Goal: Find contact information: Find contact information

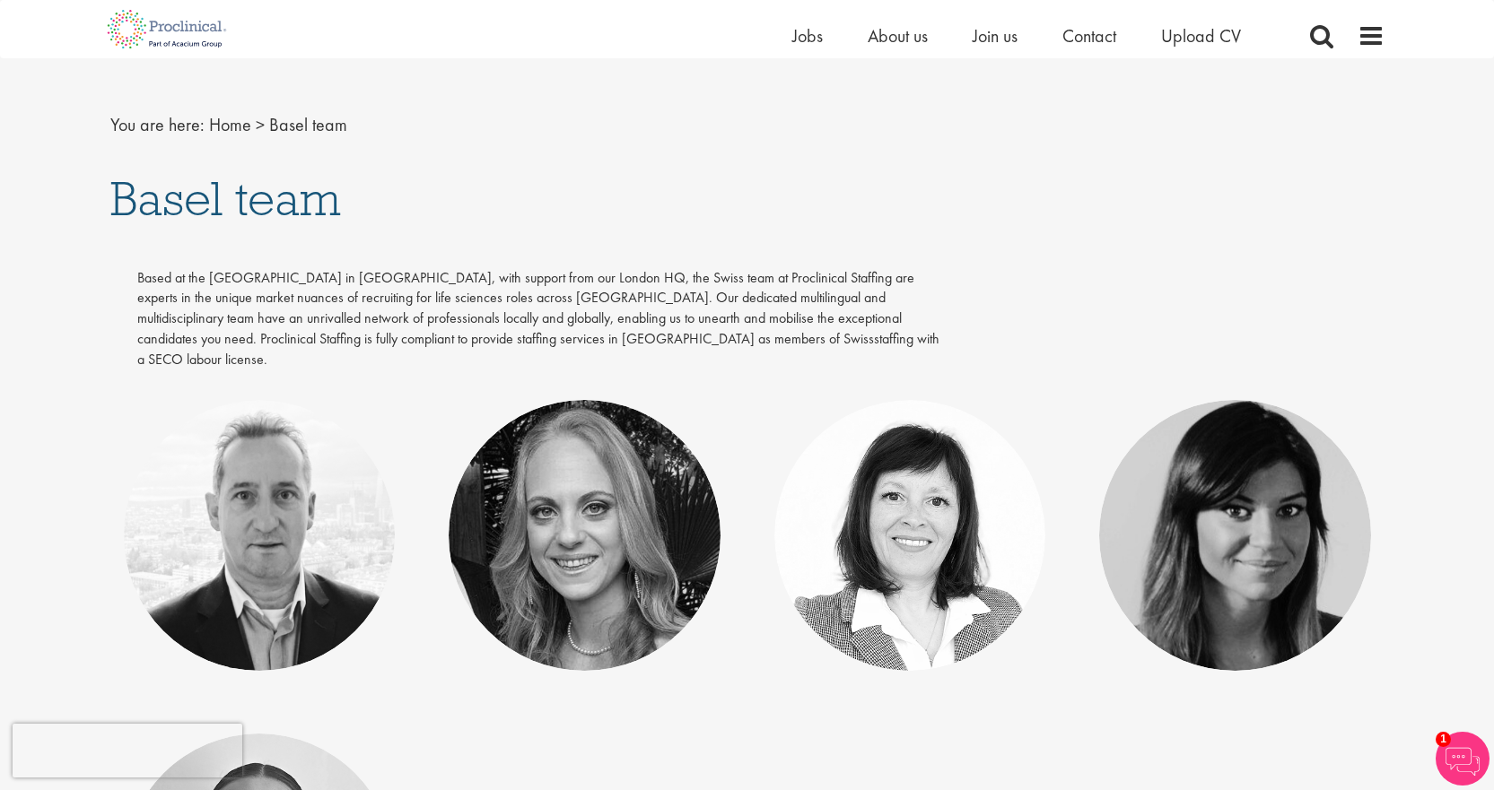
scroll to position [179, 0]
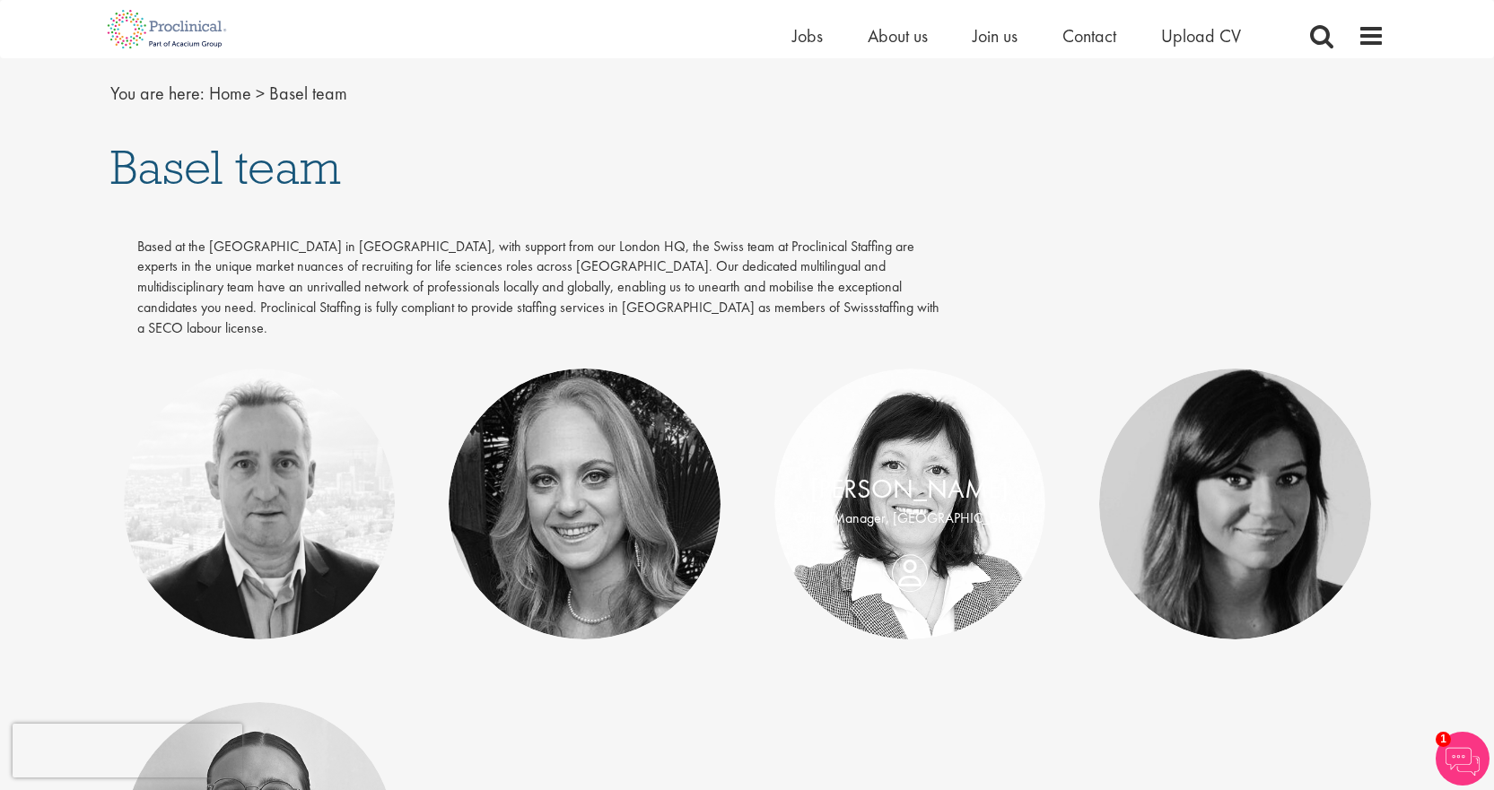
click at [920, 509] on p "Office Manager, [GEOGRAPHIC_DATA]" at bounding box center [910, 519] width 236 height 21
click at [912, 487] on div "[PERSON_NAME]" at bounding box center [910, 489] width 236 height 39
click at [901, 538] on div "Brigitte Walter Office Manager, Switzerland" at bounding box center [910, 504] width 272 height 68
drag, startPoint x: 910, startPoint y: 550, endPoint x: 910, endPoint y: 516, distance: 34.1
click at [910, 538] on div "Brigitte Walter Office Manager, Switzerland" at bounding box center [910, 504] width 272 height 68
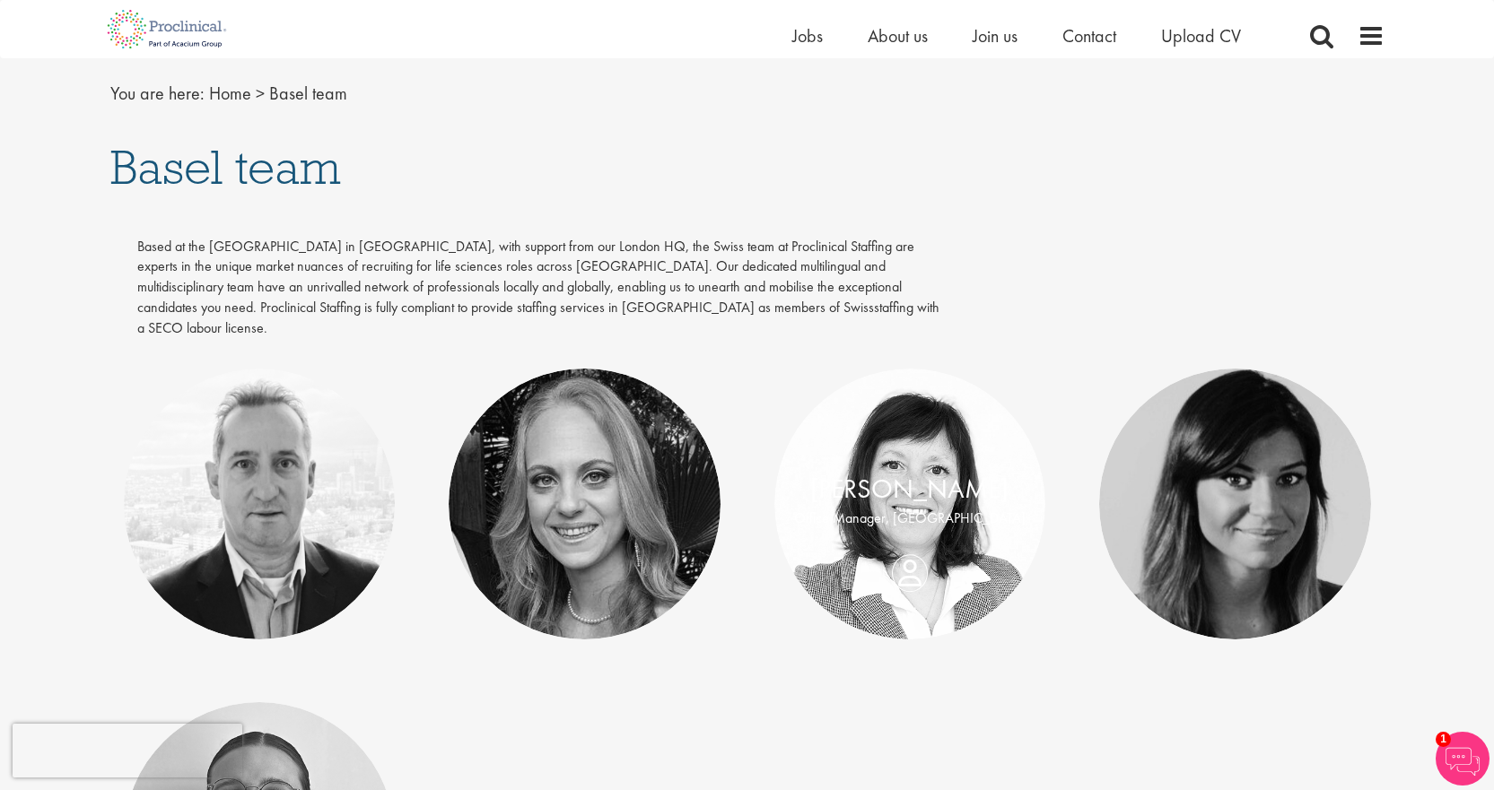
click at [909, 509] on p "Office Manager, Switzerland" at bounding box center [910, 519] width 236 height 21
click at [909, 472] on link "Brigitte Walter" at bounding box center [909, 489] width 198 height 34
click at [911, 472] on link "[PERSON_NAME]" at bounding box center [909, 489] width 198 height 34
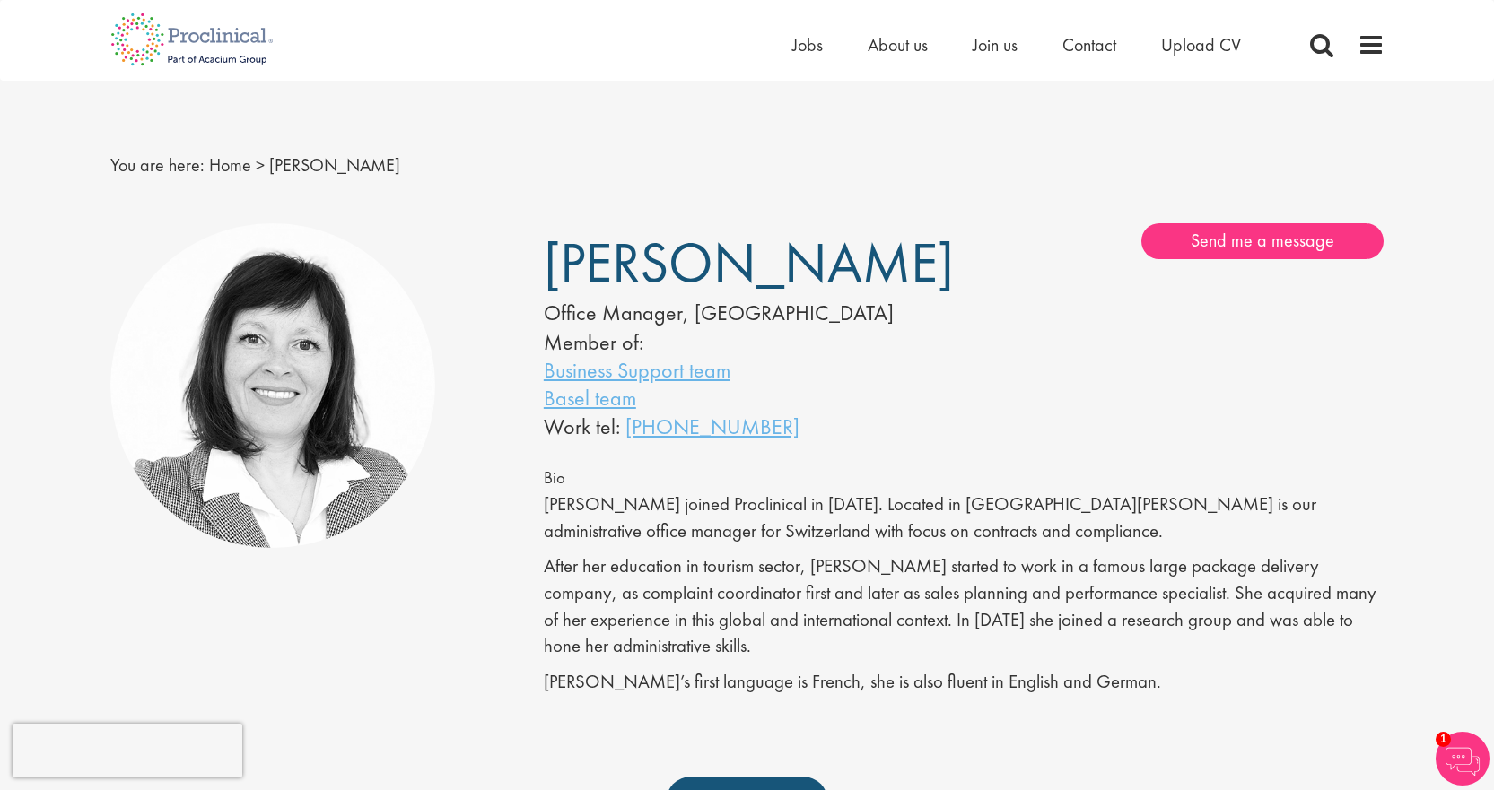
click at [91, 238] on div "Basel team Benelux team Biometrics team Boston team Brussels team Business Supp…" at bounding box center [747, 756] width 1494 height 1085
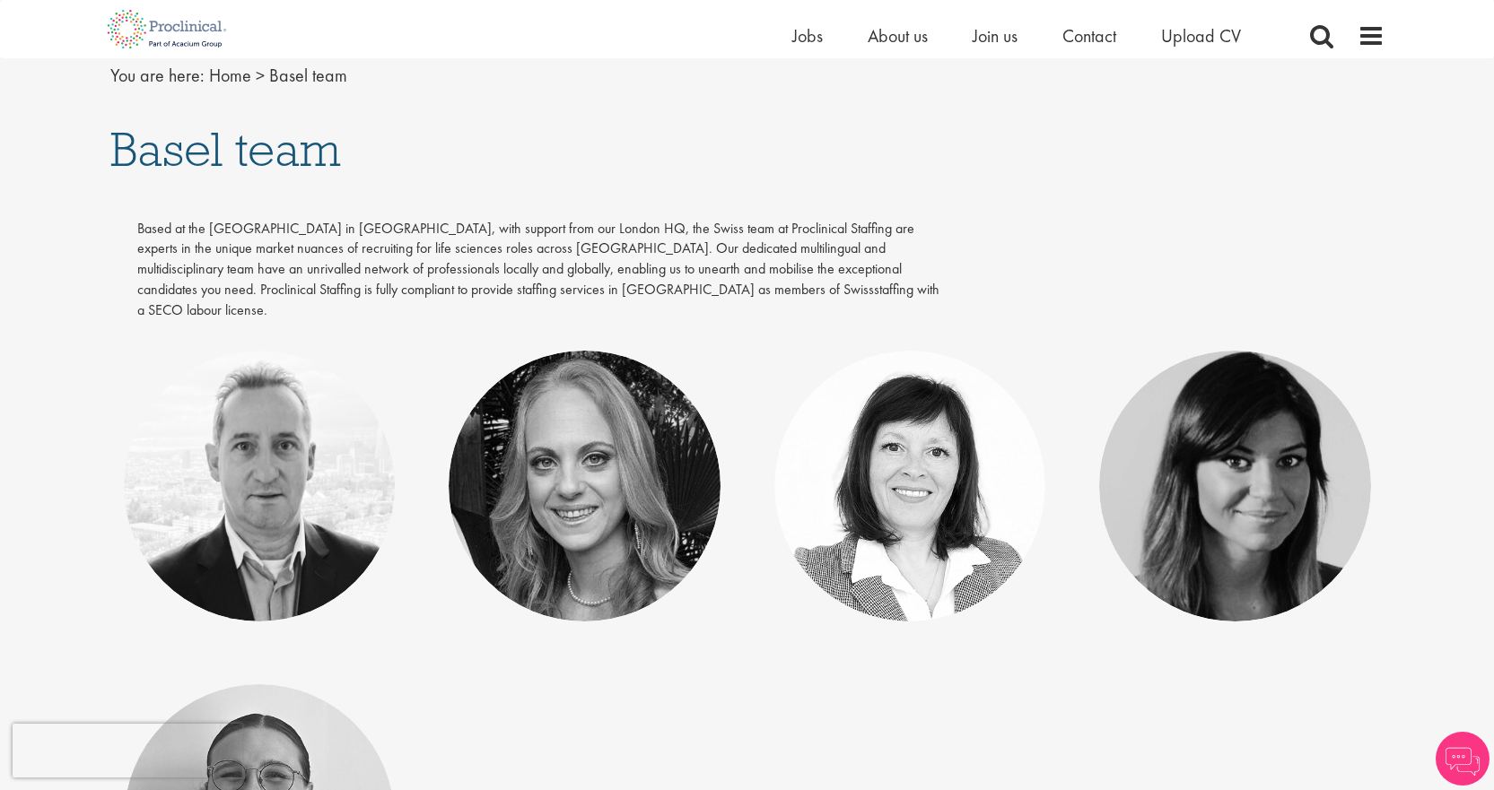
scroll to position [287, 0]
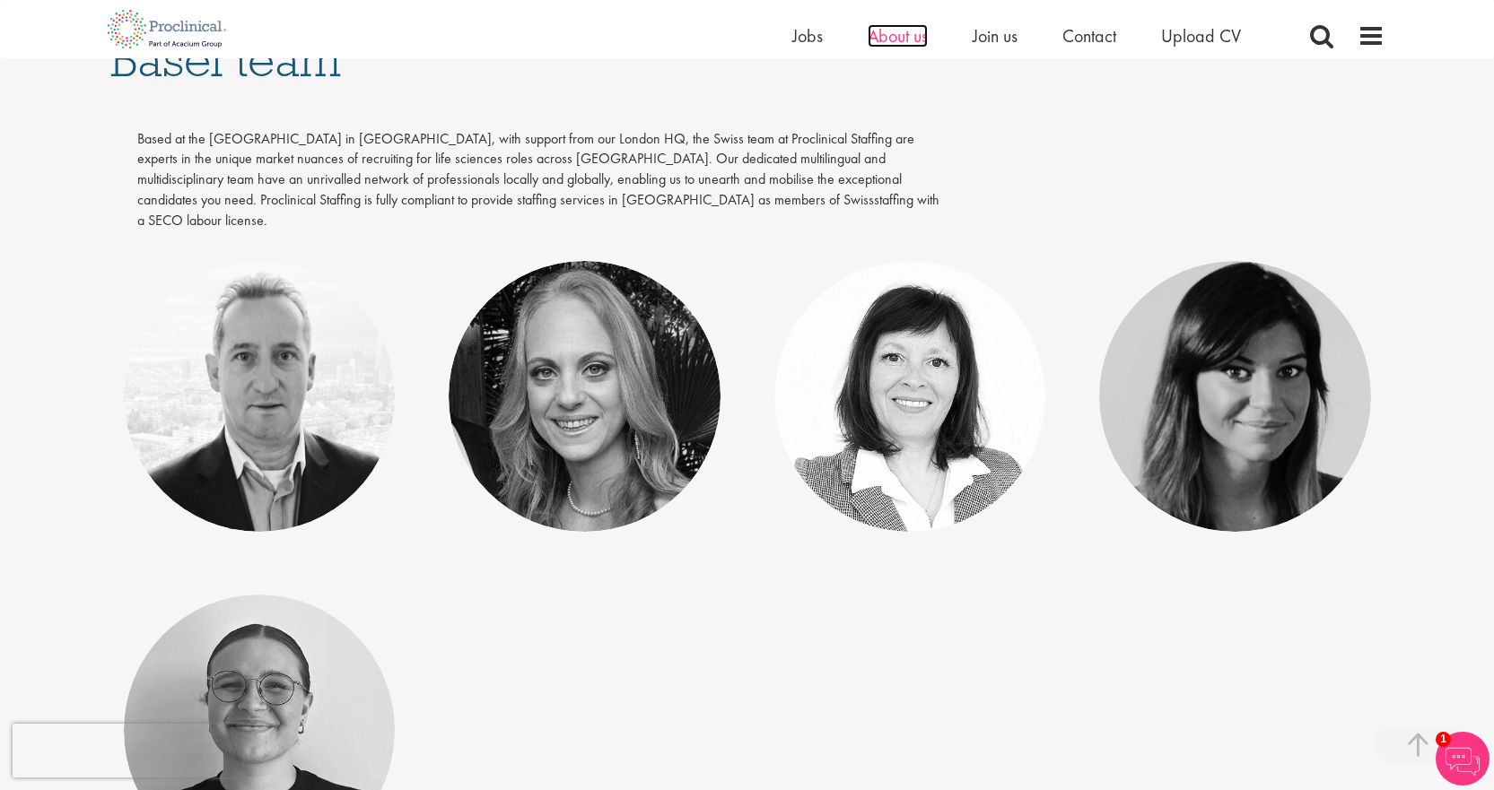
click at [883, 37] on span "About us" at bounding box center [897, 35] width 60 height 23
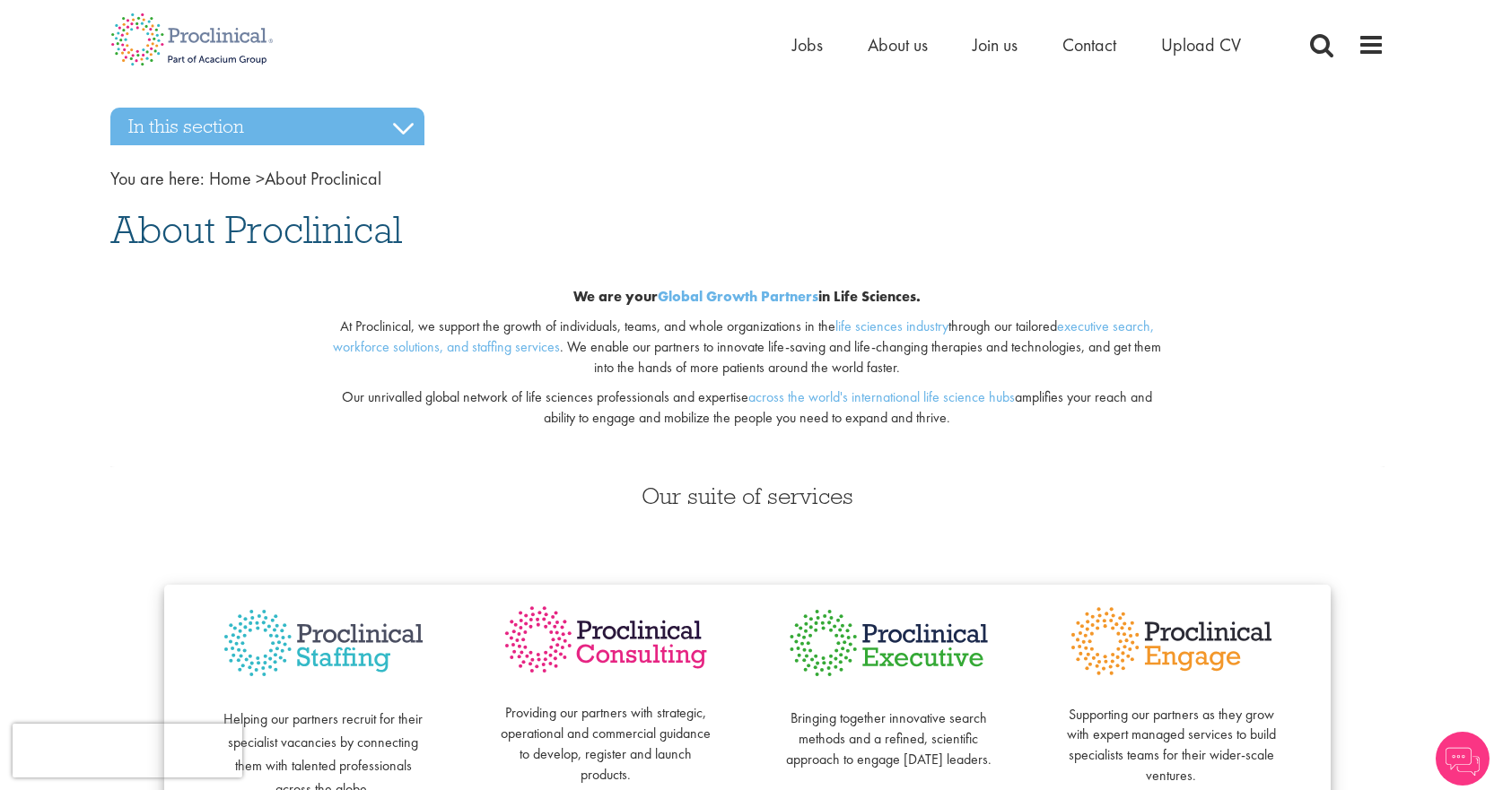
click at [1092, 38] on span "Contact" at bounding box center [1089, 44] width 54 height 23
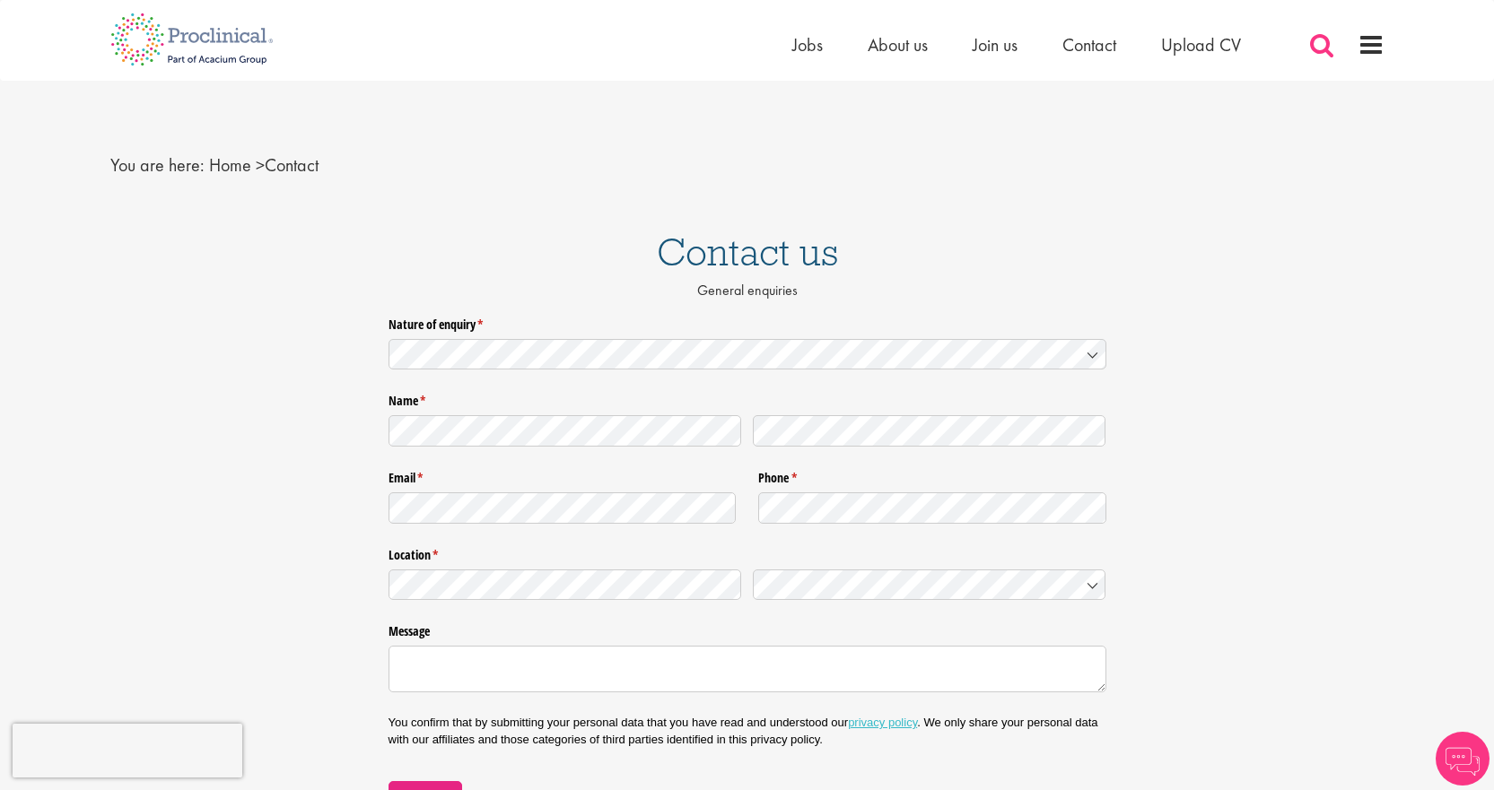
click at [1318, 47] on span at bounding box center [1321, 44] width 27 height 27
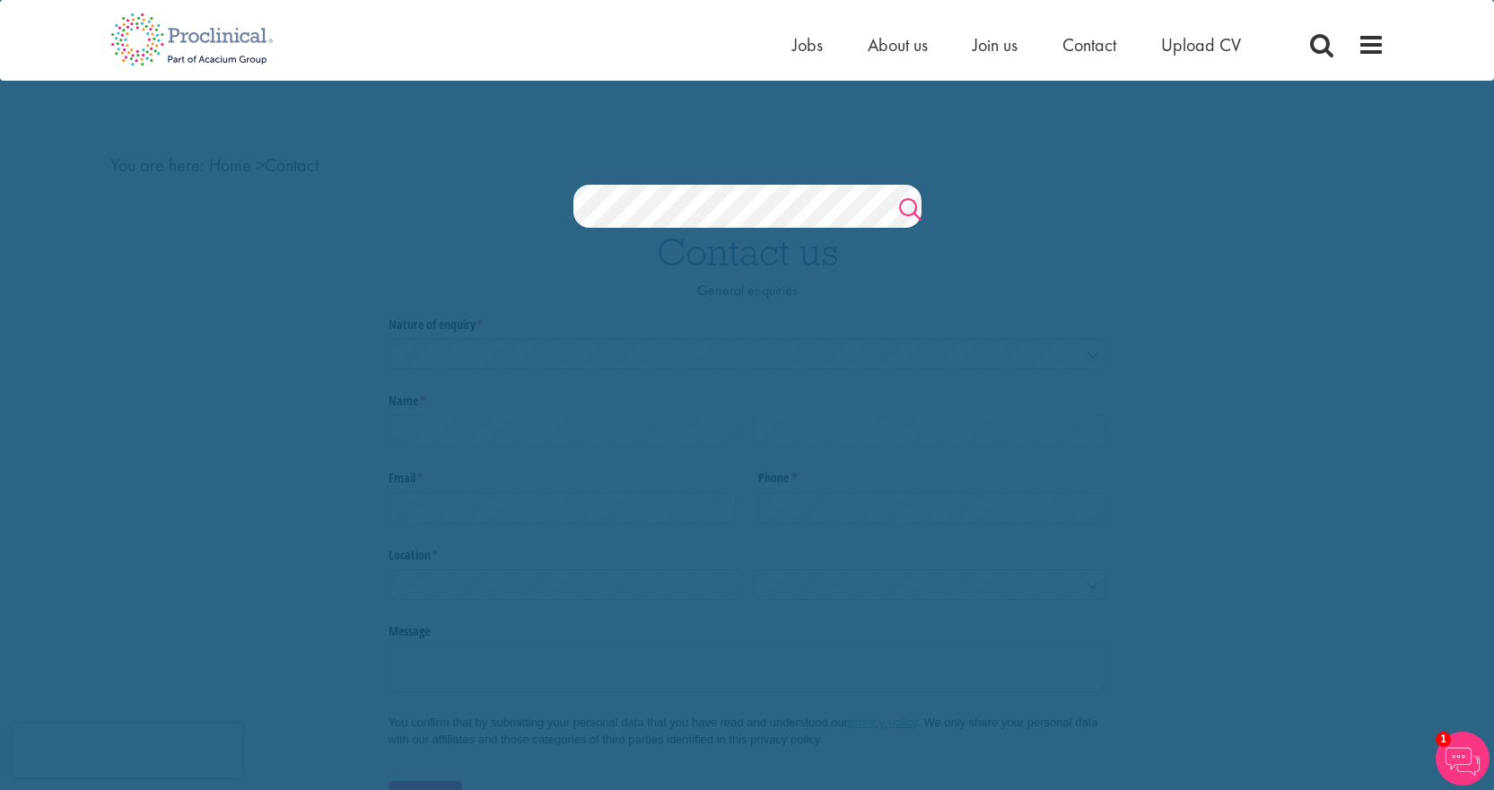
click at [908, 196] on link "Search" at bounding box center [910, 212] width 22 height 36
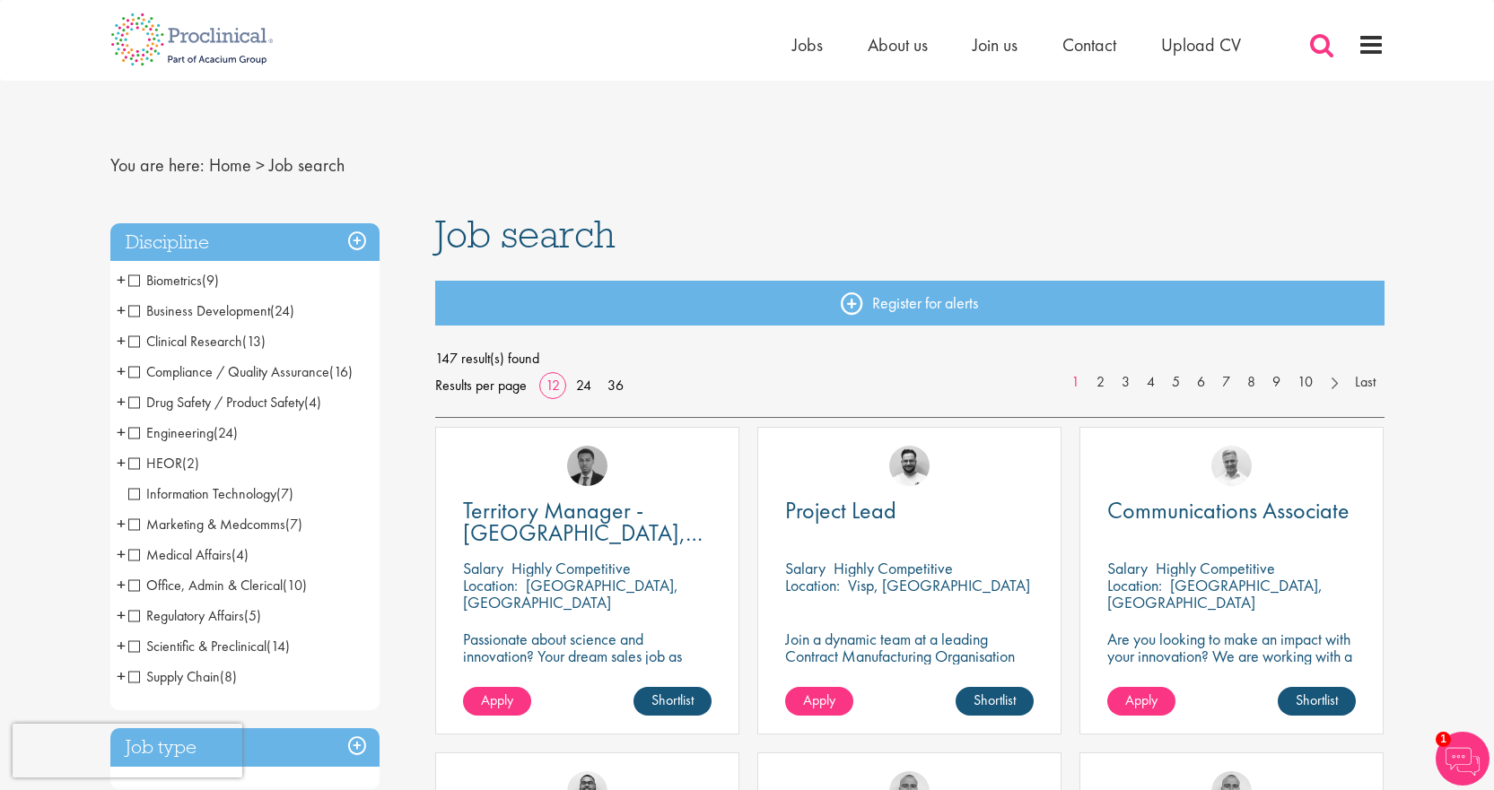
click at [1322, 42] on span at bounding box center [1321, 44] width 27 height 27
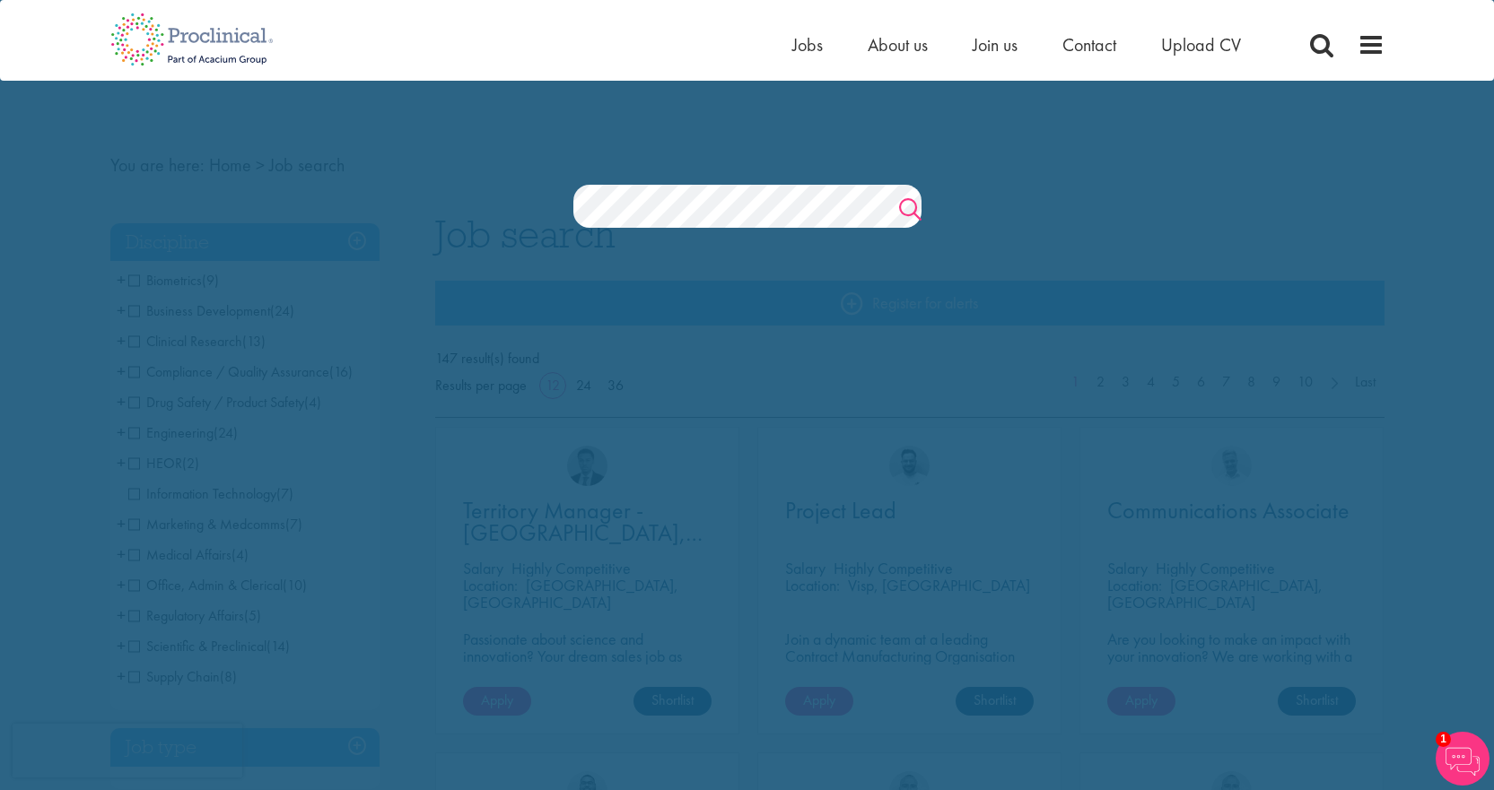
drag, startPoint x: 924, startPoint y: 204, endPoint x: 912, endPoint y: 203, distance: 11.7
click at [923, 204] on section "Jobs Search" at bounding box center [747, 206] width 1494 height 43
